Goal: Task Accomplishment & Management: Use online tool/utility

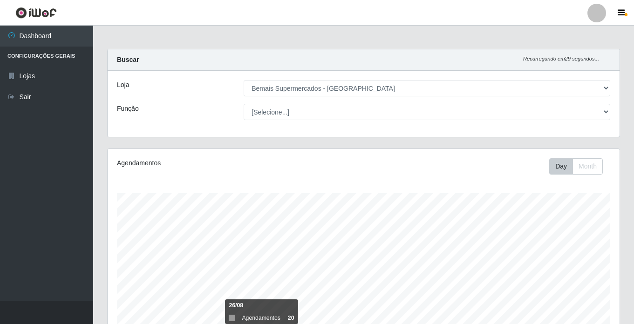
select select "250"
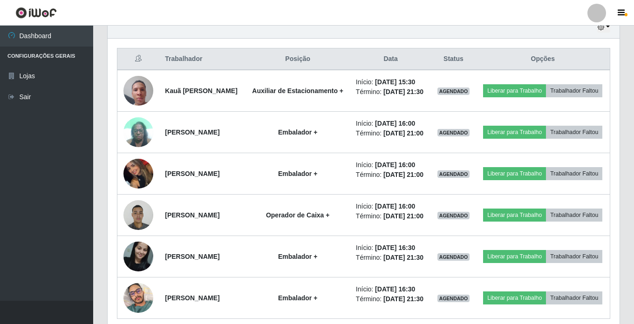
scroll to position [193, 512]
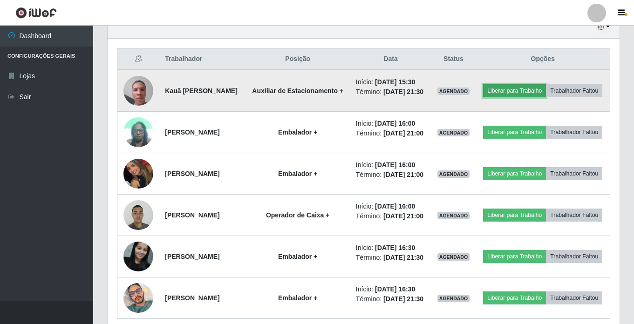
click at [534, 89] on button "Liberar para Trabalho" at bounding box center [514, 90] width 63 height 13
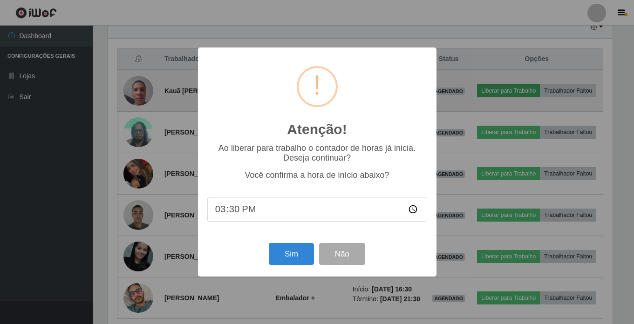
scroll to position [193, 507]
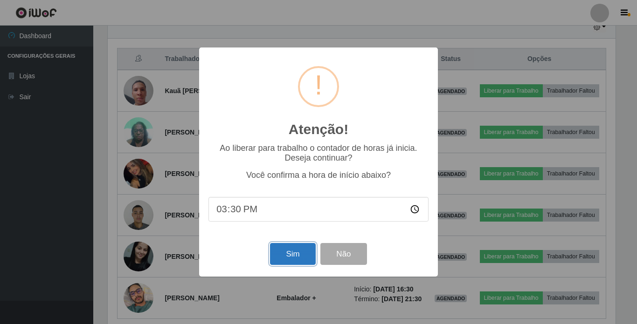
click at [284, 255] on button "Sim" at bounding box center [292, 254] width 45 height 22
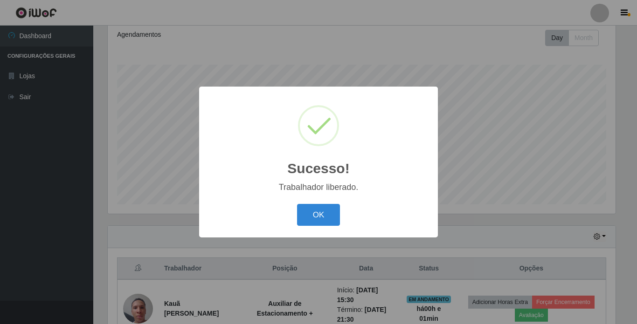
click at [324, 204] on div "OK Cancel" at bounding box center [318, 215] width 220 height 27
click at [320, 216] on button "OK" at bounding box center [318, 215] width 43 height 22
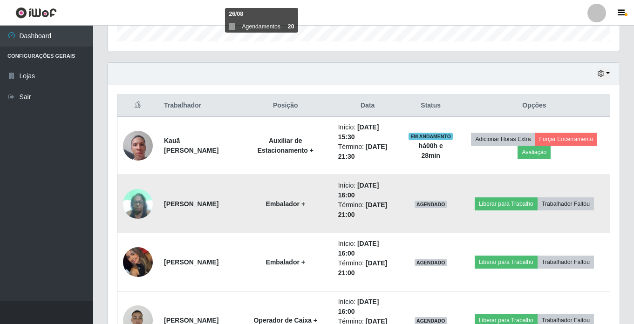
scroll to position [385, 0]
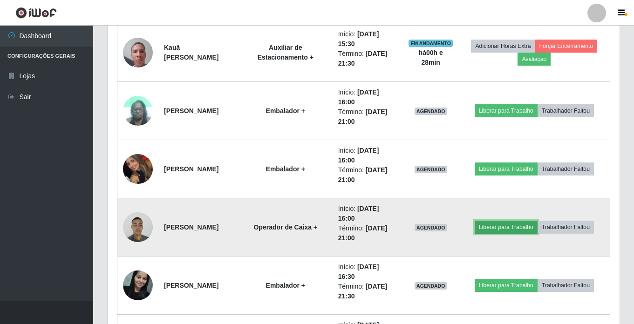
click at [494, 227] on button "Liberar para Trabalho" at bounding box center [506, 227] width 63 height 13
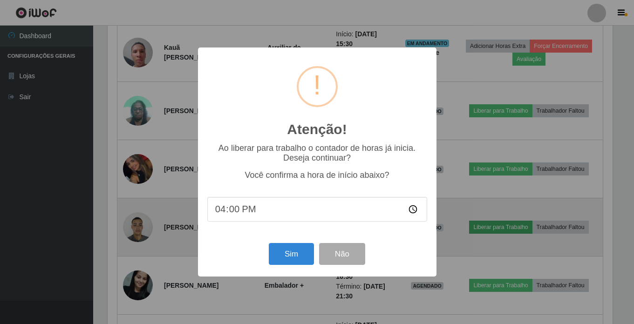
scroll to position [193, 507]
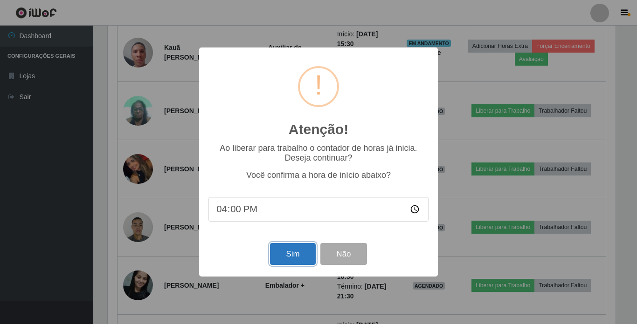
click at [276, 254] on button "Sim" at bounding box center [292, 254] width 45 height 22
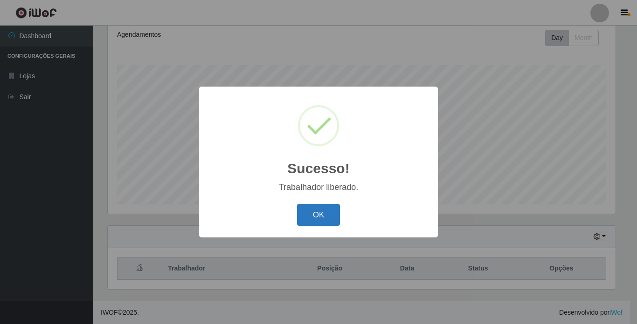
click at [324, 210] on button "OK" at bounding box center [318, 215] width 43 height 22
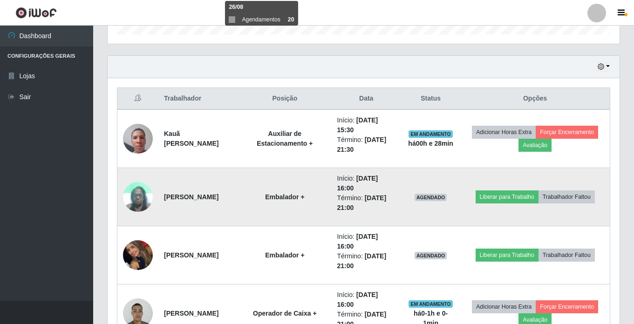
scroll to position [315, 0]
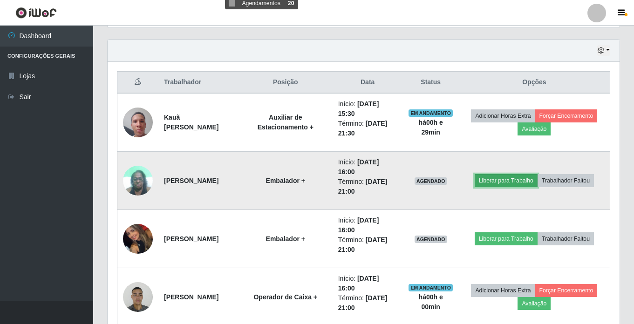
click at [510, 181] on button "Liberar para Trabalho" at bounding box center [506, 180] width 63 height 13
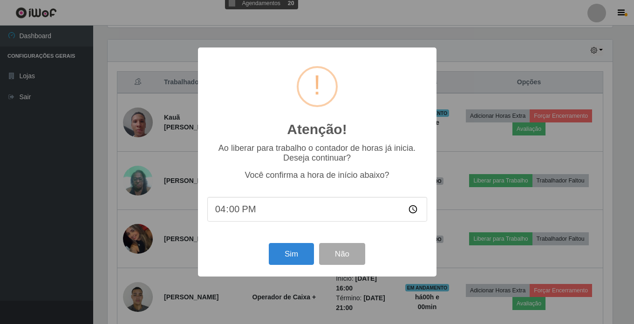
scroll to position [193, 507]
click at [300, 254] on button "Sim" at bounding box center [292, 254] width 45 height 22
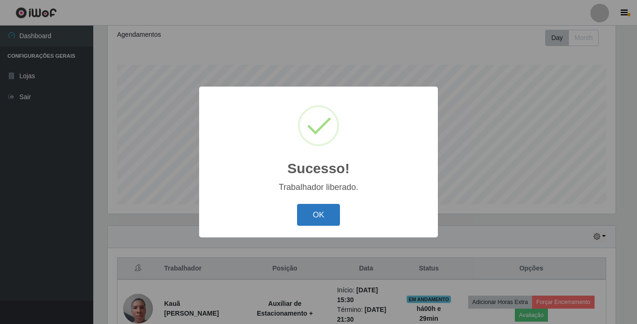
click at [332, 211] on button "OK" at bounding box center [318, 215] width 43 height 22
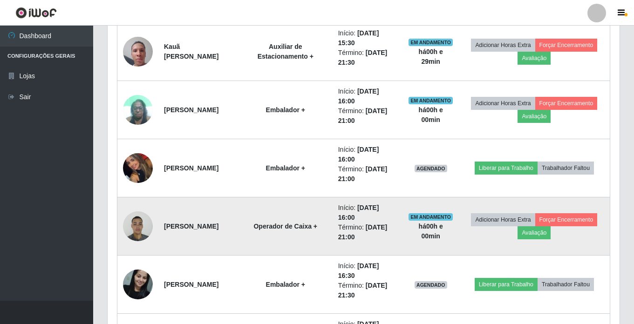
scroll to position [385, 0]
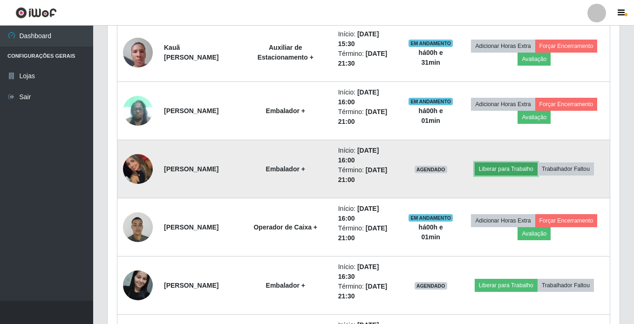
click at [500, 164] on button "Liberar para Trabalho" at bounding box center [506, 169] width 63 height 13
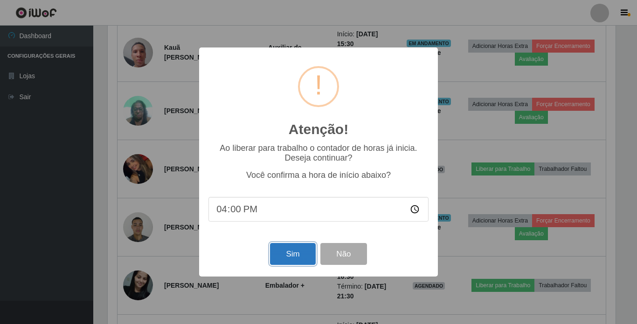
click at [295, 261] on button "Sim" at bounding box center [292, 254] width 45 height 22
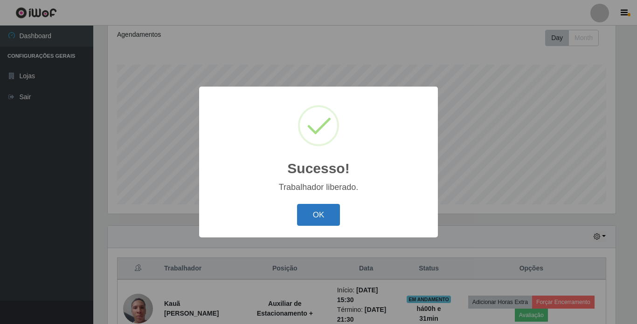
click at [322, 214] on button "OK" at bounding box center [318, 215] width 43 height 22
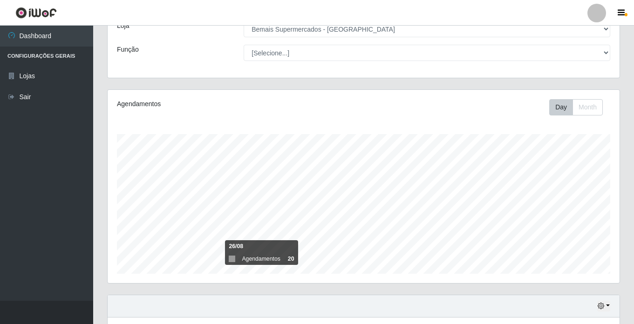
scroll to position [0, 0]
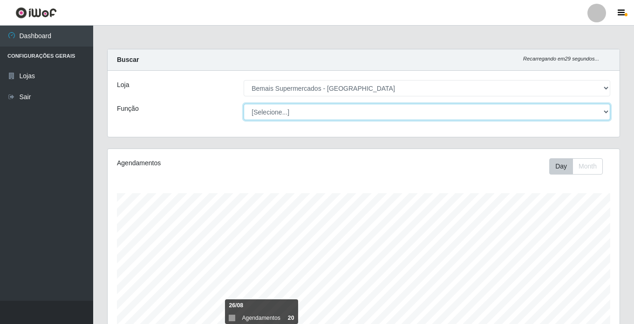
click at [295, 112] on select "[Selecione...] ASG ASG + ASG ++ Auxiliar de Estacionamento Auxiliar de Estacion…" at bounding box center [427, 112] width 367 height 16
click at [244, 104] on select "[Selecione...] ASG ASG + ASG ++ Auxiliar de Estacionamento Auxiliar de Estacion…" at bounding box center [427, 112] width 367 height 16
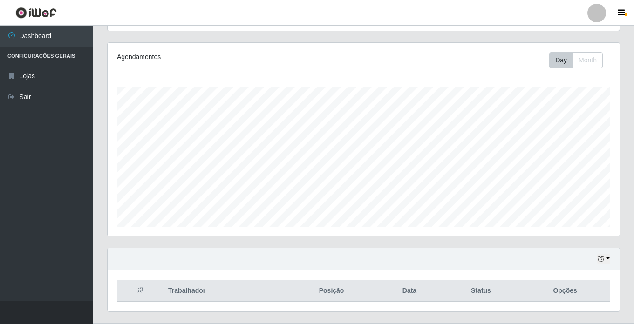
scroll to position [129, 0]
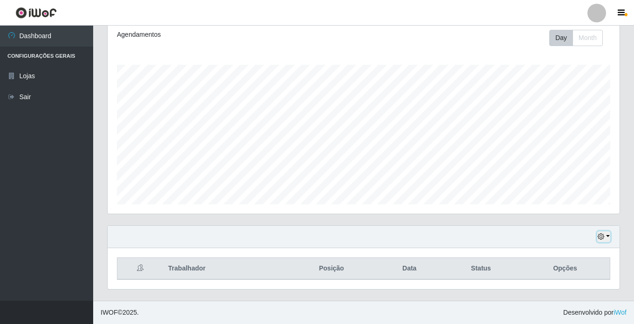
click at [604, 233] on button "button" at bounding box center [603, 237] width 13 height 11
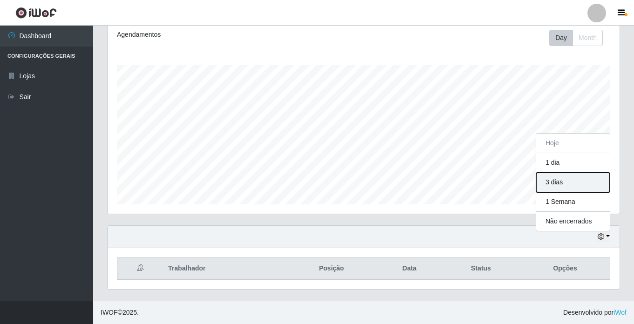
click at [565, 179] on button "3 dias" at bounding box center [573, 183] width 74 height 20
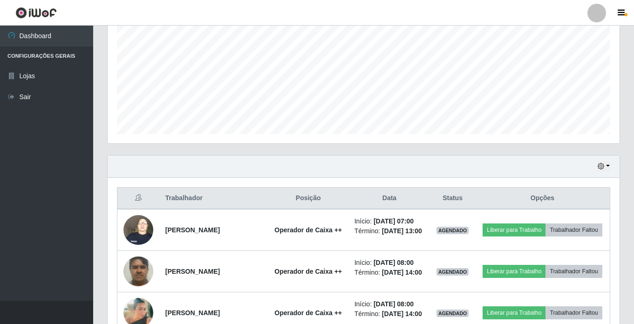
scroll to position [190, 0]
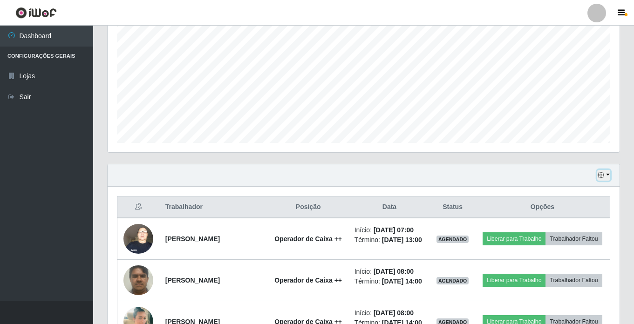
click at [602, 175] on icon "button" at bounding box center [601, 175] width 7 height 7
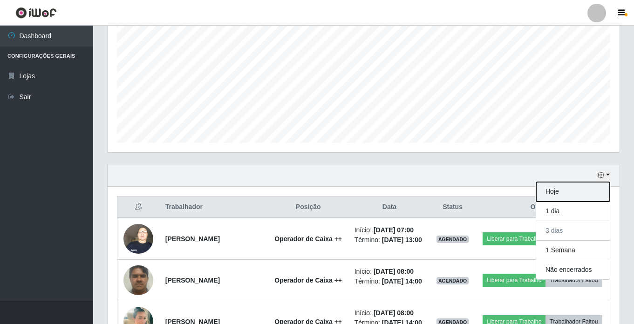
click at [557, 190] on button "Hoje" at bounding box center [573, 192] width 74 height 20
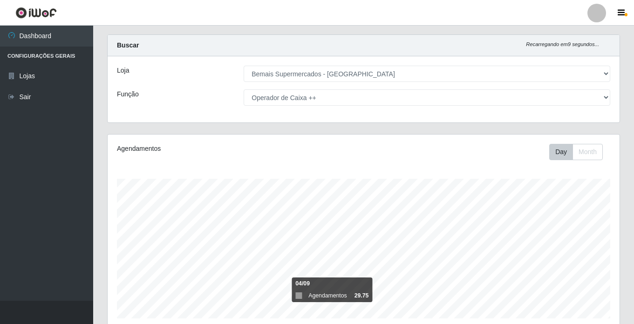
scroll to position [0, 0]
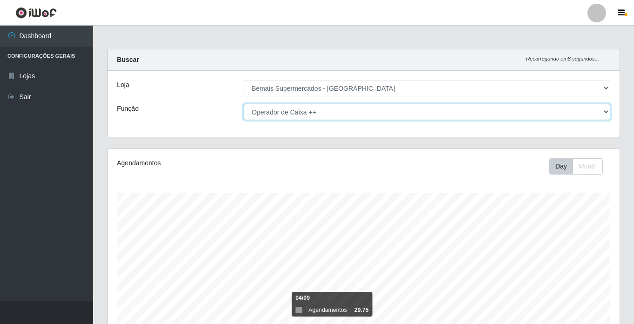
click at [313, 114] on select "[Selecione...] ASG ASG + ASG ++ Auxiliar de Estacionamento Auxiliar de Estacion…" at bounding box center [427, 112] width 367 height 16
click at [244, 104] on select "[Selecione...] ASG ASG + ASG ++ Auxiliar de Estacionamento Auxiliar de Estacion…" at bounding box center [427, 112] width 367 height 16
click at [318, 107] on select "[Selecione...] ASG ASG + ASG ++ Auxiliar de Estacionamento Auxiliar de Estacion…" at bounding box center [427, 112] width 367 height 16
click at [244, 104] on select "[Selecione...] ASG ASG + ASG ++ Auxiliar de Estacionamento Auxiliar de Estacion…" at bounding box center [427, 112] width 367 height 16
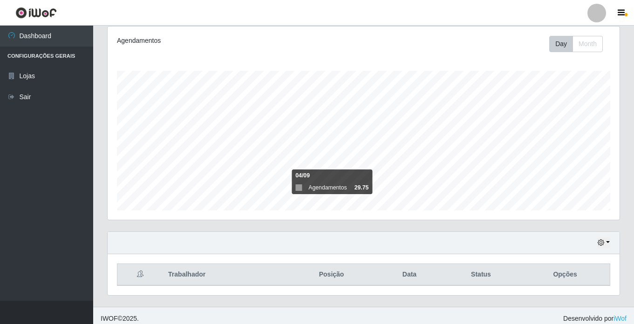
scroll to position [129, 0]
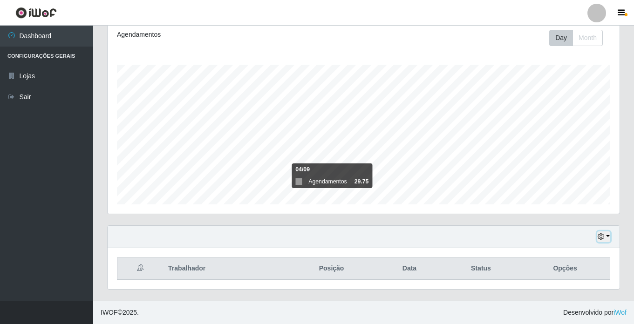
click at [600, 232] on button "button" at bounding box center [603, 237] width 13 height 11
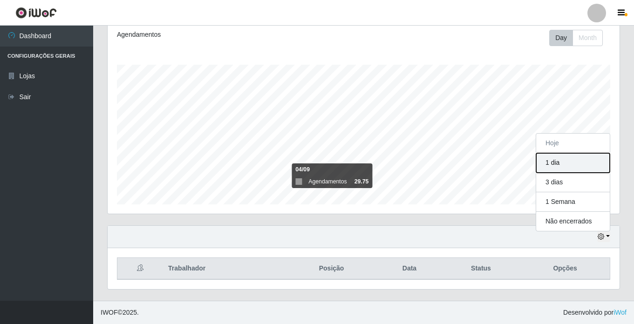
click at [569, 155] on button "1 dia" at bounding box center [573, 163] width 74 height 20
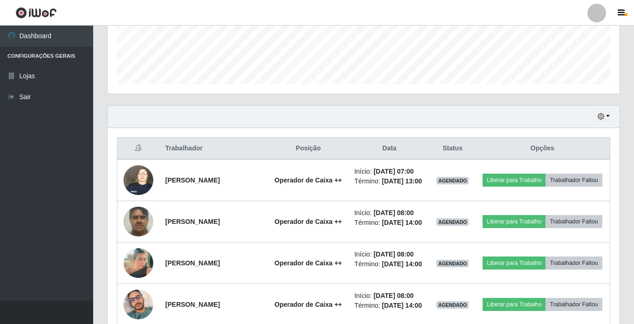
scroll to position [190, 0]
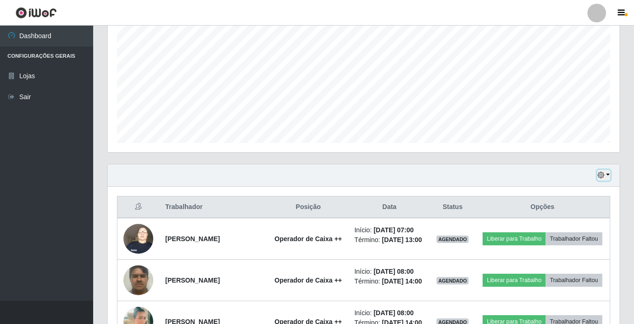
click at [604, 173] on icon "button" at bounding box center [601, 175] width 7 height 7
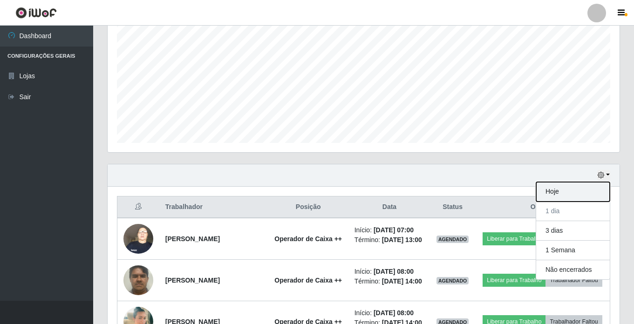
click at [567, 182] on button "Hoje" at bounding box center [573, 192] width 74 height 20
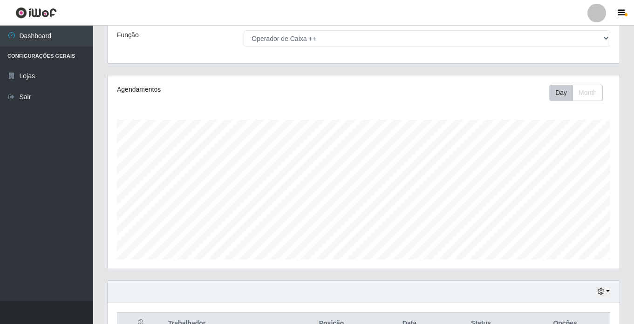
scroll to position [0, 0]
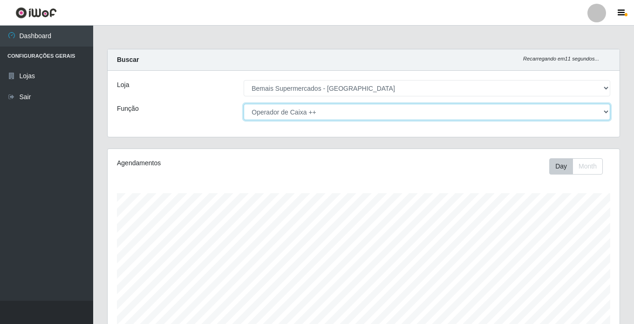
drag, startPoint x: 277, startPoint y: 110, endPoint x: 278, endPoint y: 116, distance: 5.8
click at [277, 110] on select "[Selecione...] ASG ASG + ASG ++ Auxiliar de Estacionamento Auxiliar de Estacion…" at bounding box center [427, 112] width 367 height 16
select select "[Selecione...]"
click at [244, 104] on select "[Selecione...] ASG ASG + ASG ++ Auxiliar de Estacionamento Auxiliar de Estacion…" at bounding box center [427, 112] width 367 height 16
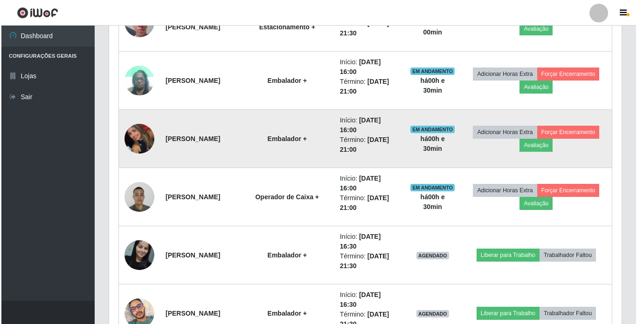
scroll to position [431, 0]
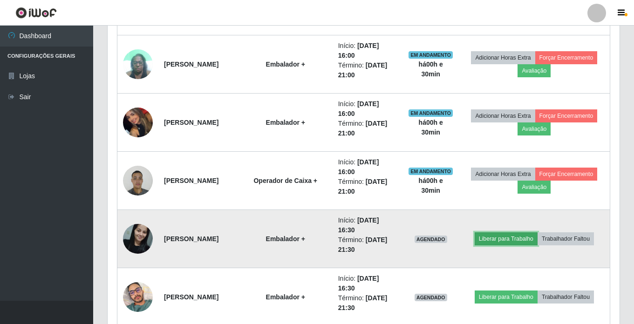
click at [520, 241] on button "Liberar para Trabalho" at bounding box center [506, 239] width 63 height 13
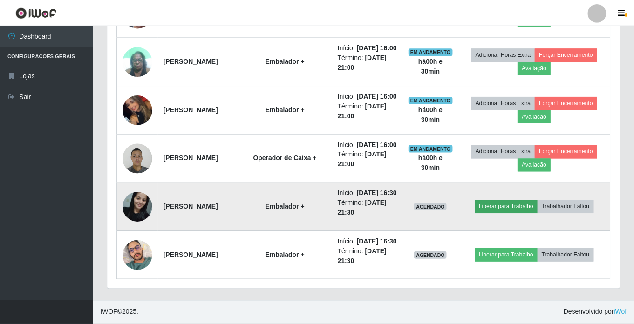
scroll to position [193, 507]
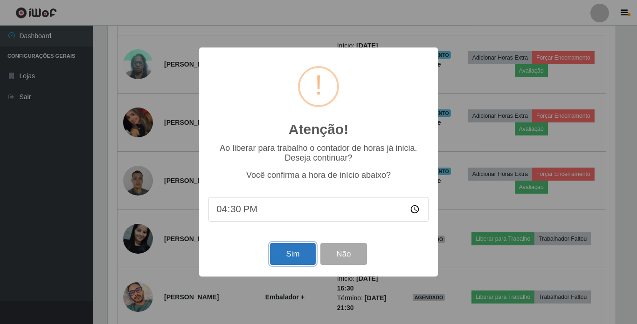
click at [277, 254] on button "Sim" at bounding box center [292, 254] width 45 height 22
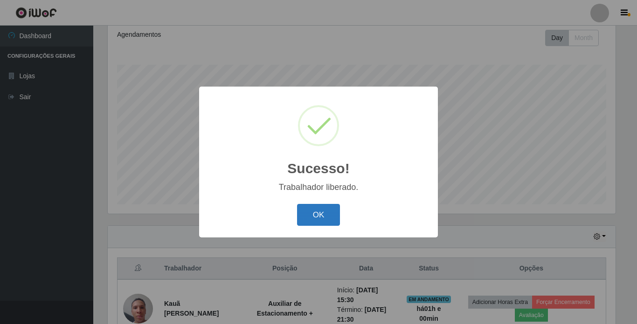
click at [323, 212] on button "OK" at bounding box center [318, 215] width 43 height 22
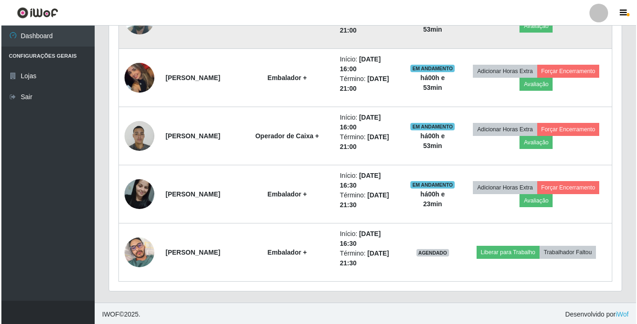
scroll to position [478, 0]
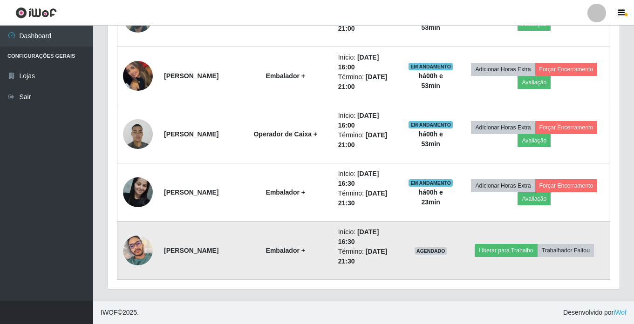
click at [130, 254] on img at bounding box center [138, 251] width 30 height 40
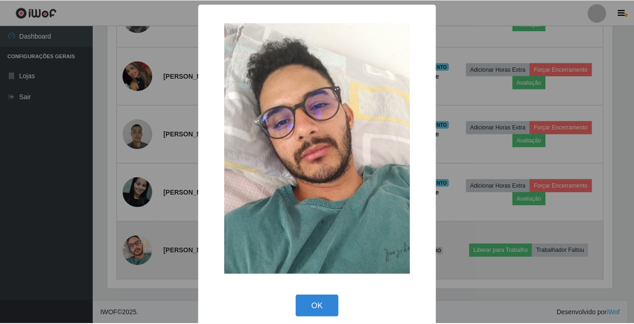
scroll to position [193, 507]
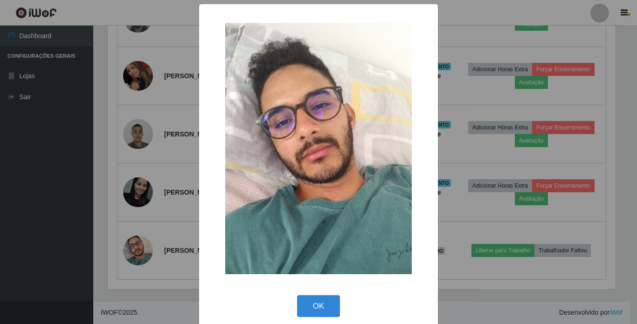
click at [132, 254] on div "× OK Cancel" at bounding box center [318, 162] width 637 height 324
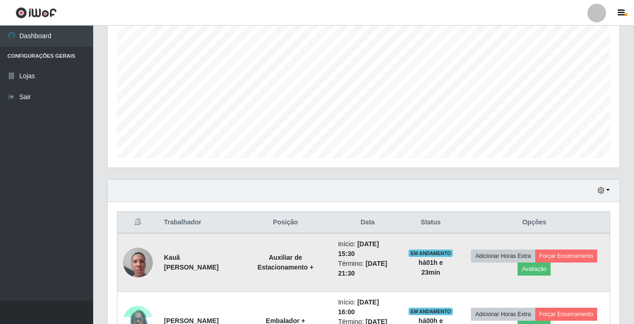
scroll to position [152, 0]
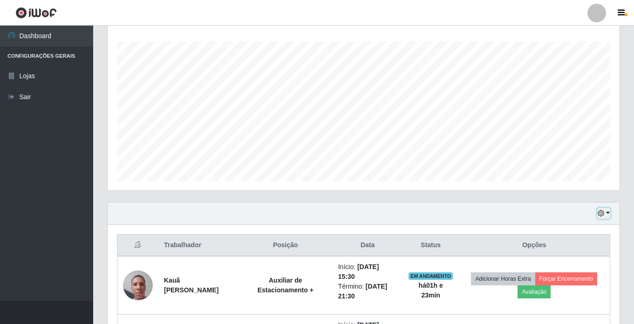
click at [604, 212] on icon "button" at bounding box center [601, 213] width 7 height 7
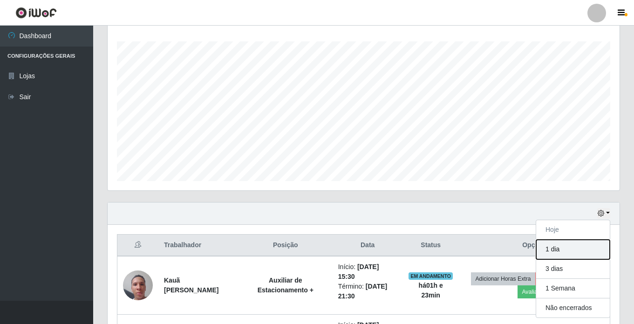
click at [568, 252] on button "1 dia" at bounding box center [573, 250] width 74 height 20
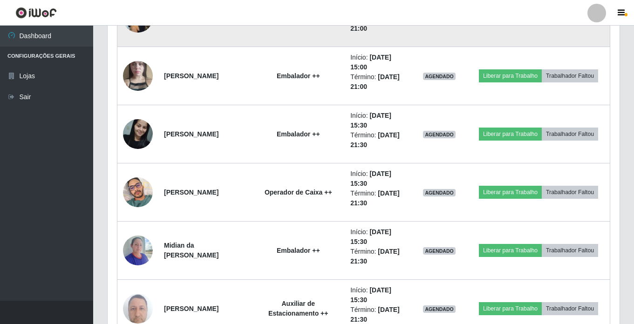
scroll to position [1457, 0]
